Goal: Task Accomplishment & Management: Use online tool/utility

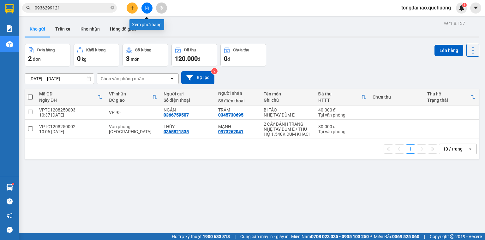
click at [146, 8] on icon "file-add" at bounding box center [146, 8] width 3 height 4
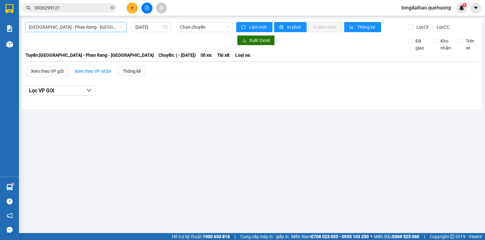
click at [79, 25] on span "[GEOGRAPHIC_DATA] - Phan Rang - [GEOGRAPHIC_DATA]" at bounding box center [76, 26] width 94 height 9
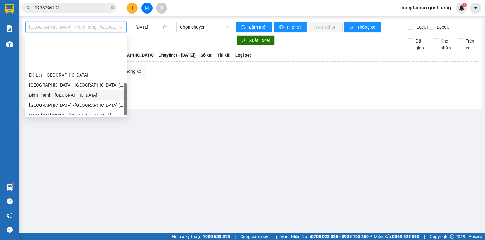
scroll to position [172, 0]
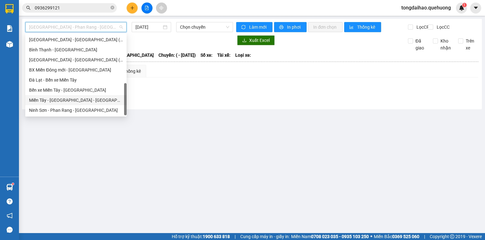
click at [55, 101] on div "Miền Tây - [GEOGRAPHIC_DATA] - [GEOGRAPHIC_DATA]" at bounding box center [76, 100] width 94 height 7
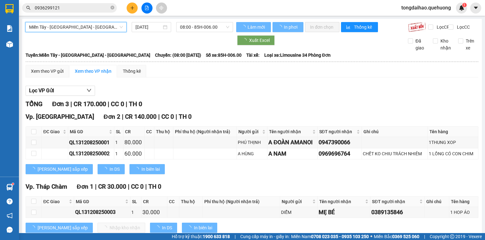
click at [149, 26] on input "[DATE]" at bounding box center [148, 27] width 26 height 7
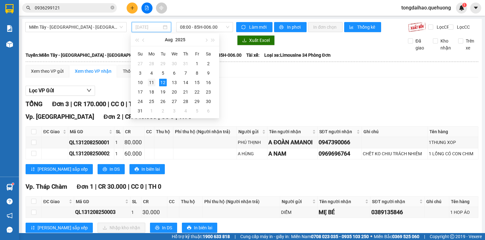
click at [152, 81] on div "11" at bounding box center [152, 83] width 8 height 8
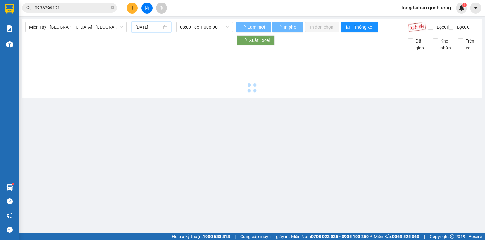
type input "[DATE]"
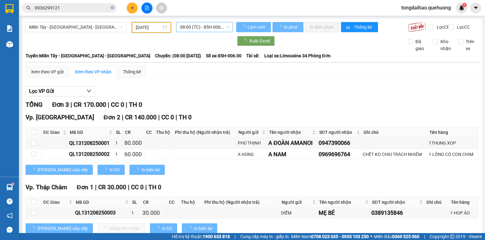
click at [188, 30] on span "08:00 (TC) - 85H-006.00" at bounding box center [205, 26] width 50 height 9
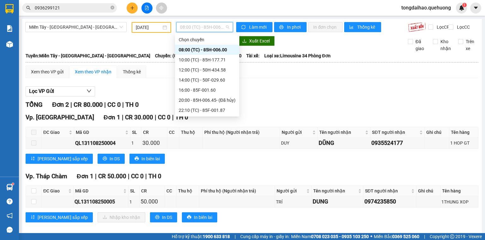
scroll to position [71, 0]
click at [198, 114] on div "23:59 - 85H-006.18" at bounding box center [207, 110] width 57 height 7
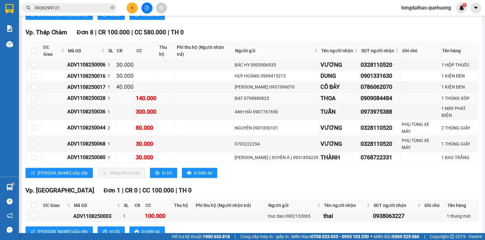
scroll to position [1294, 0]
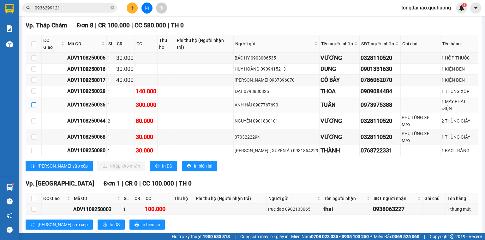
click at [32, 106] on input "checkbox" at bounding box center [33, 105] width 5 height 5
checkbox input "true"
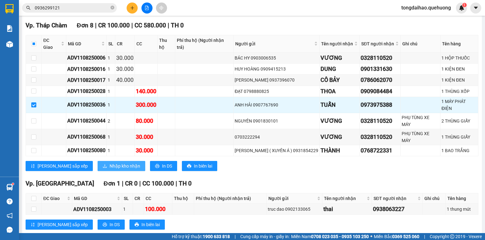
click at [109, 163] on span "Nhập kho nhận" at bounding box center [124, 166] width 31 height 7
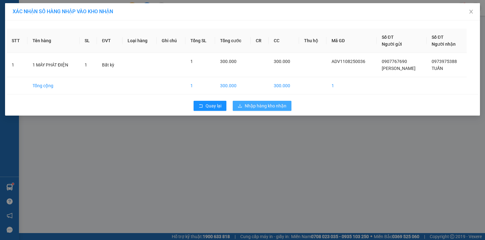
click at [269, 107] on span "Nhập hàng kho nhận" at bounding box center [265, 106] width 42 height 7
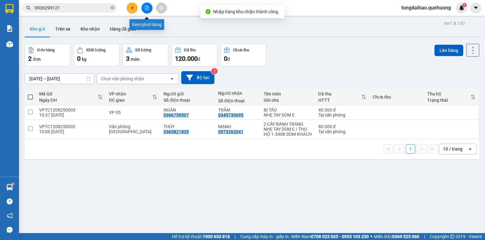
click at [147, 10] on button at bounding box center [146, 8] width 11 height 11
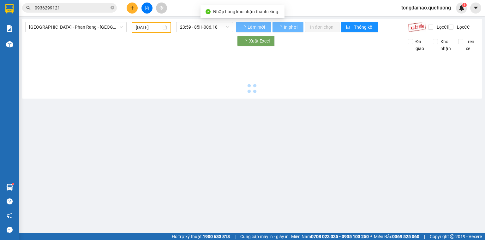
type input "[DATE]"
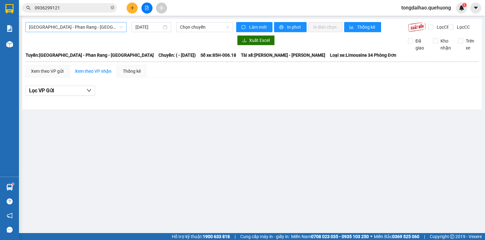
click at [102, 28] on span "[GEOGRAPHIC_DATA] - Phan Rang - [GEOGRAPHIC_DATA]" at bounding box center [76, 26] width 94 height 9
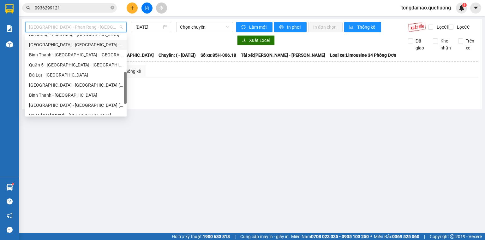
scroll to position [172, 0]
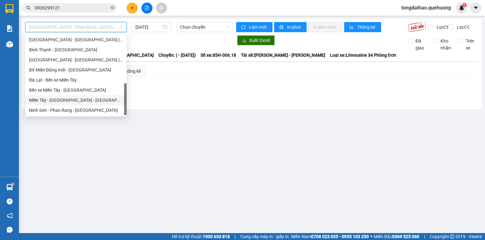
click at [61, 102] on div "Miền Tây - [GEOGRAPHIC_DATA] - [GEOGRAPHIC_DATA]" at bounding box center [76, 100] width 94 height 7
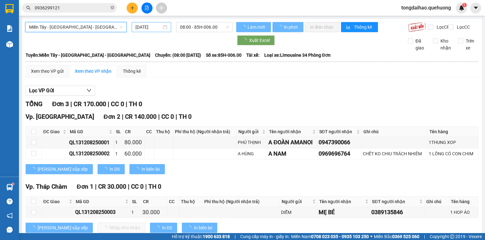
click at [141, 29] on input "[DATE]" at bounding box center [148, 27] width 26 height 7
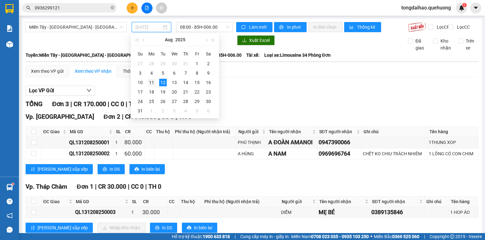
click at [152, 81] on div "11" at bounding box center [152, 83] width 8 height 8
type input "[DATE]"
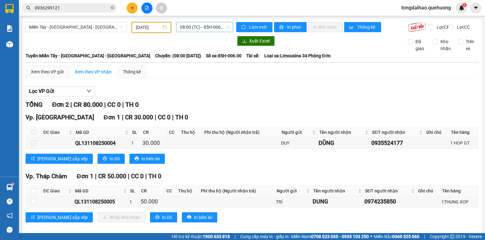
click at [186, 26] on span "08:00 (TC) - 85H-006.00" at bounding box center [205, 26] width 50 height 9
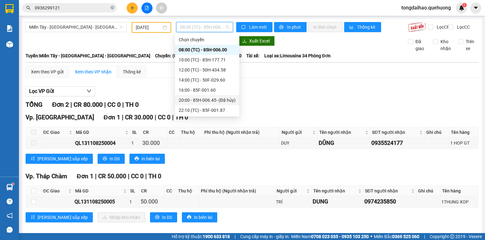
scroll to position [71, 0]
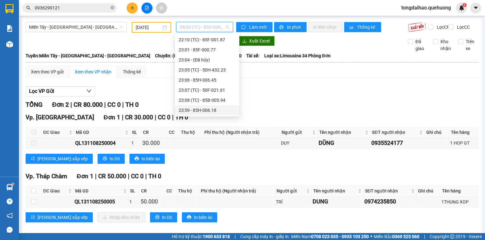
click at [195, 110] on div "23:59 - 85H-006.18" at bounding box center [207, 110] width 57 height 7
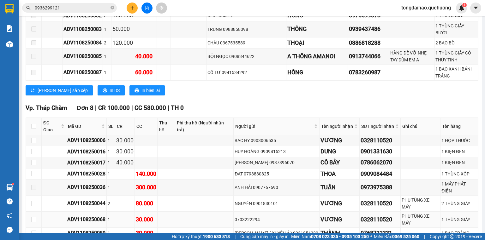
scroll to position [1294, 0]
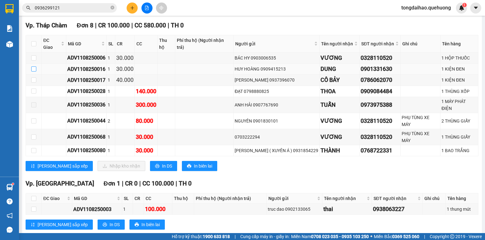
click at [34, 70] on input "checkbox" at bounding box center [33, 69] width 5 height 5
checkbox input "true"
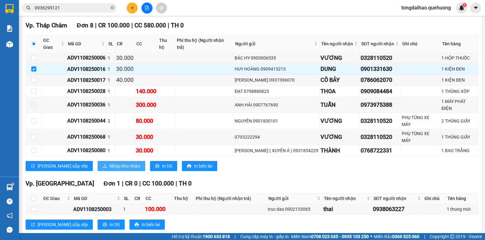
click at [109, 163] on span "Nhập kho nhận" at bounding box center [124, 166] width 31 height 7
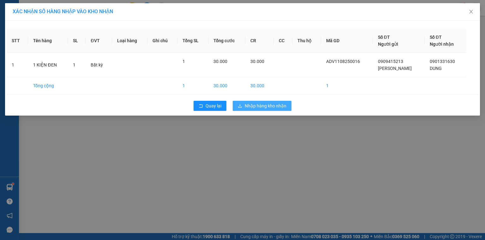
click at [261, 108] on span "Nhập hàng kho nhận" at bounding box center [265, 106] width 42 height 7
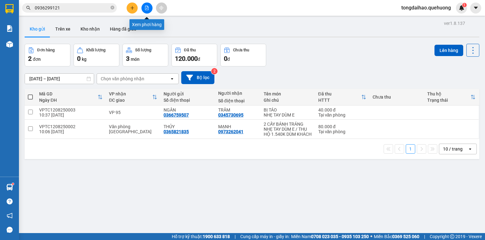
click at [146, 12] on button at bounding box center [146, 8] width 11 height 11
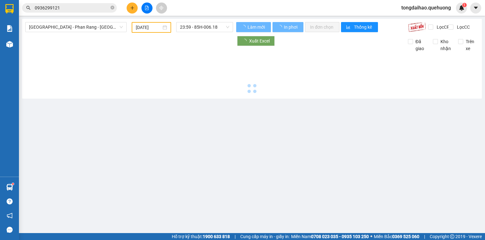
type input "[DATE]"
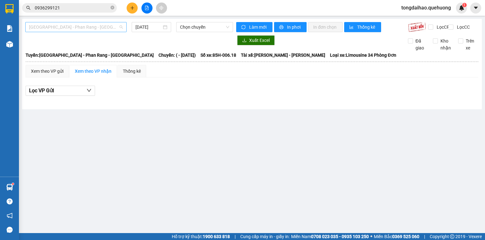
click at [113, 26] on span "[GEOGRAPHIC_DATA] - Phan Rang - [GEOGRAPHIC_DATA]" at bounding box center [76, 26] width 94 height 9
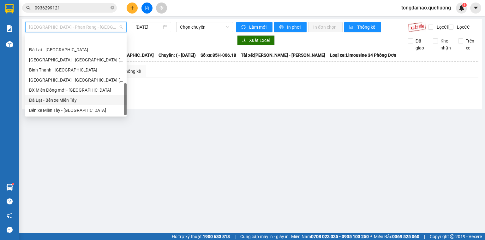
scroll to position [172, 0]
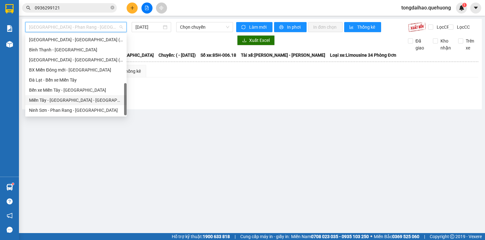
click at [69, 98] on div "Miền Tây - [GEOGRAPHIC_DATA] - [GEOGRAPHIC_DATA]" at bounding box center [76, 100] width 94 height 7
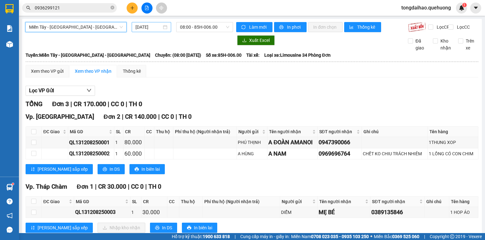
click at [150, 24] on input "[DATE]" at bounding box center [148, 27] width 26 height 7
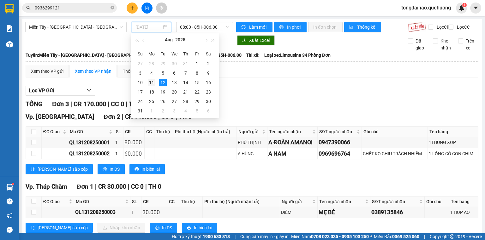
click at [152, 81] on div "11" at bounding box center [152, 83] width 8 height 8
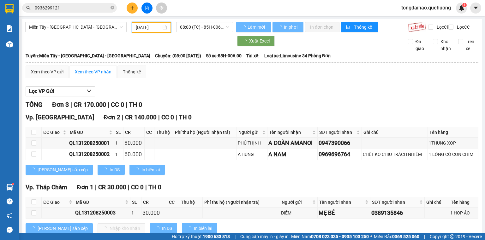
type input "[DATE]"
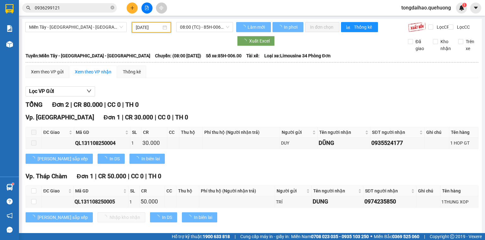
click at [204, 27] on span "08:00 (TC) - 85H-006.00" at bounding box center [205, 26] width 50 height 9
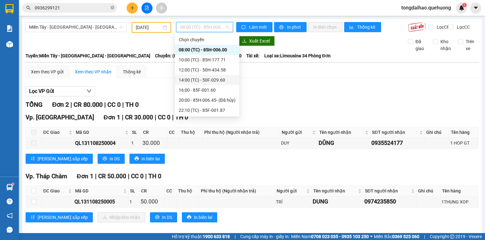
scroll to position [71, 0]
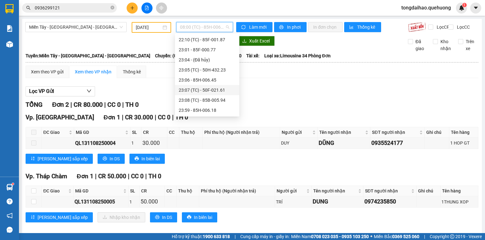
click at [191, 91] on div "23:07 (TC) - 50F-021.61" at bounding box center [207, 90] width 57 height 7
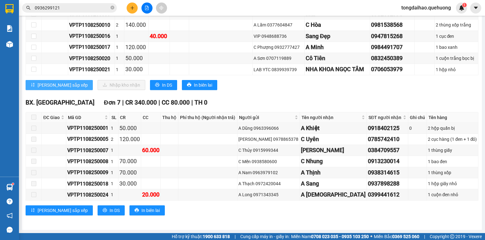
scroll to position [324, 0]
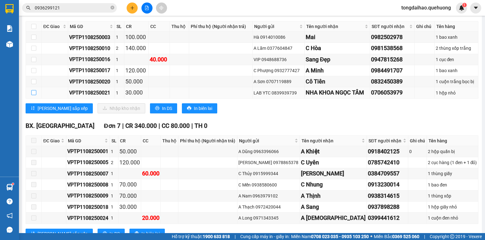
click at [34, 95] on input "checkbox" at bounding box center [33, 92] width 5 height 5
checkbox input "true"
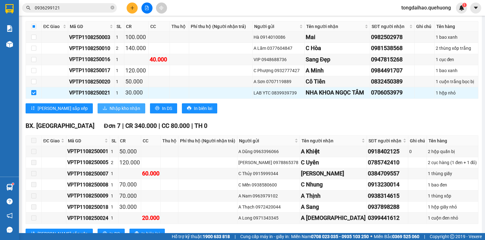
click at [109, 111] on span "Nhập kho nhận" at bounding box center [124, 108] width 31 height 7
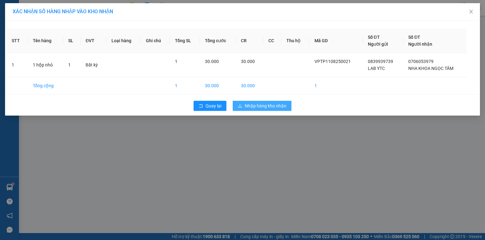
click at [264, 108] on span "Nhập hàng kho nhận" at bounding box center [265, 106] width 42 height 7
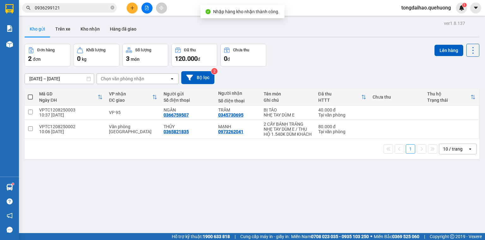
click at [298, 48] on div "Đơn hàng 2 đơn Khối lượng 0 kg Số lượng 3 món Đã thu 120.000 đ Chưa thu 0 đ Lên…" at bounding box center [252, 55] width 454 height 23
